Goal: Register for event/course

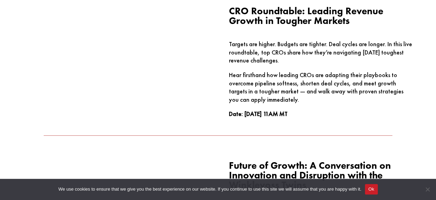
scroll to position [881, 0]
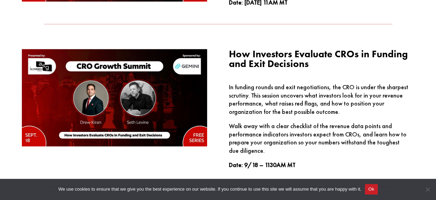
click at [348, 131] on p "Walk away with a clear checklist of the revenue data points and performance ind…" at bounding box center [322, 141] width 186 height 39
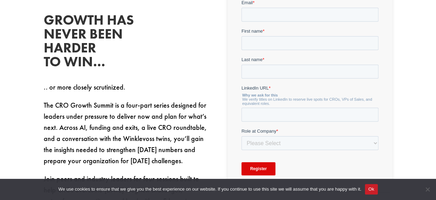
scroll to position [286, 0]
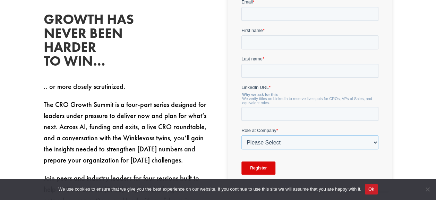
click at [350, 140] on select "Please Select C-Level (CRO, CSO, etc) Senior Leadership (VP of Sales, VP of Ena…" at bounding box center [310, 142] width 137 height 14
select select "C-Level (CRO, CSO, etc)"
click at [242, 137] on select "Please Select C-Level (CRO, CSO, etc) Senior Leadership (VP of Sales, VP of Ena…" at bounding box center [310, 142] width 137 height 14
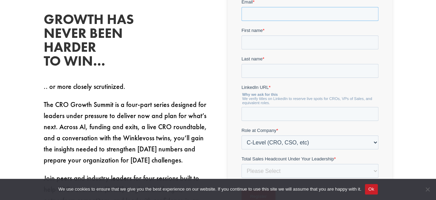
click at [278, 16] on input "Email *" at bounding box center [310, 14] width 137 height 14
type input "[EMAIL_ADDRESS][DOMAIN_NAME]"
click at [298, 40] on input "First name *" at bounding box center [310, 42] width 137 height 14
type input "[PERSON_NAME]"
click at [296, 73] on input "Last name *" at bounding box center [310, 71] width 137 height 14
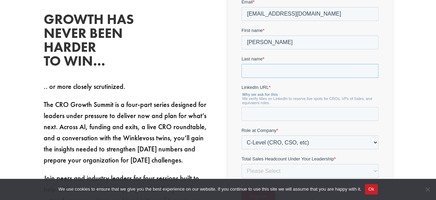
type input "Domlija"
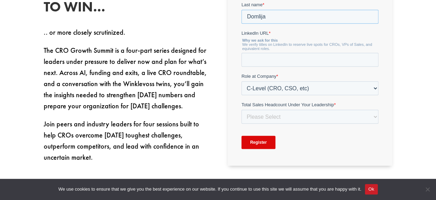
scroll to position [341, 0]
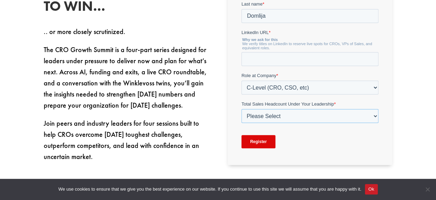
click at [306, 114] on select "Please Select Just Me 1-9 [PHONE_NUMBER] [PHONE_NUMBER]+" at bounding box center [310, 116] width 137 height 14
select select "10-19"
click at [242, 123] on select "Please Select Just Me 1-9 [PHONE_NUMBER] [PHONE_NUMBER]+" at bounding box center [310, 116] width 137 height 14
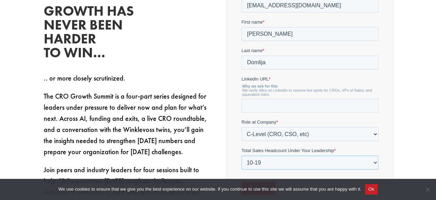
scroll to position [285, 0]
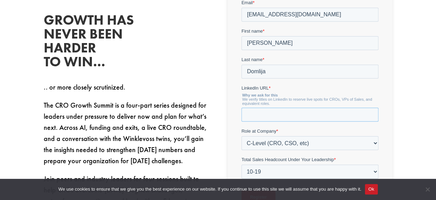
click at [311, 112] on input "LinkedIn URL *" at bounding box center [310, 115] width 137 height 14
paste input "[DOMAIN_NAME][URL][PERSON_NAME]"
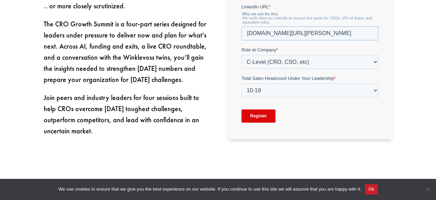
scroll to position [367, 0]
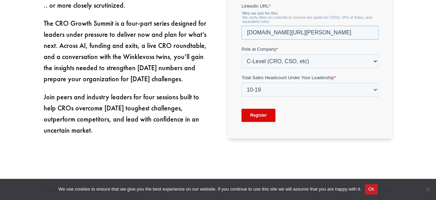
type input "[DOMAIN_NAME][URL][PERSON_NAME]"
click at [253, 114] on input "Register" at bounding box center [259, 115] width 34 height 13
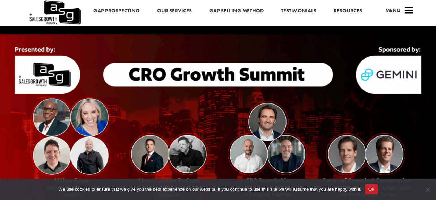
scroll to position [0, 0]
